Goal: Find specific page/section: Find specific page/section

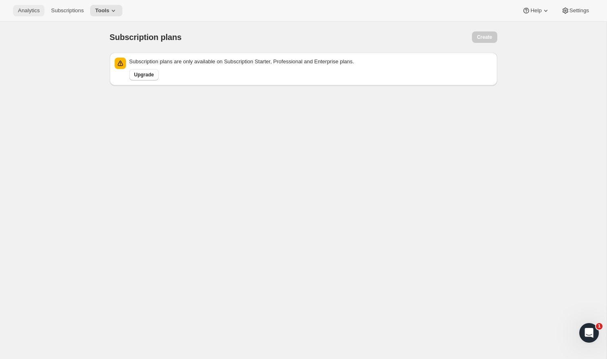
click at [32, 10] on span "Analytics" at bounding box center [29, 10] width 22 height 7
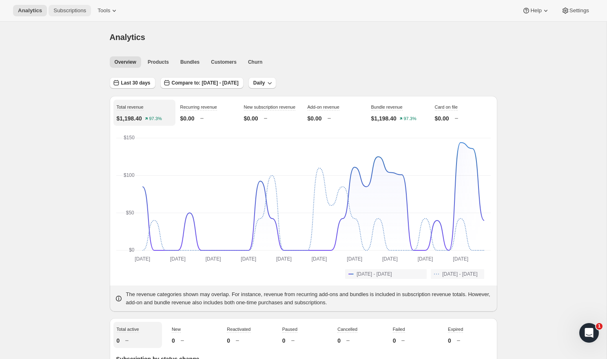
click at [70, 9] on span "Subscriptions" at bounding box center [69, 10] width 33 height 7
